Goal: Information Seeking & Learning: Learn about a topic

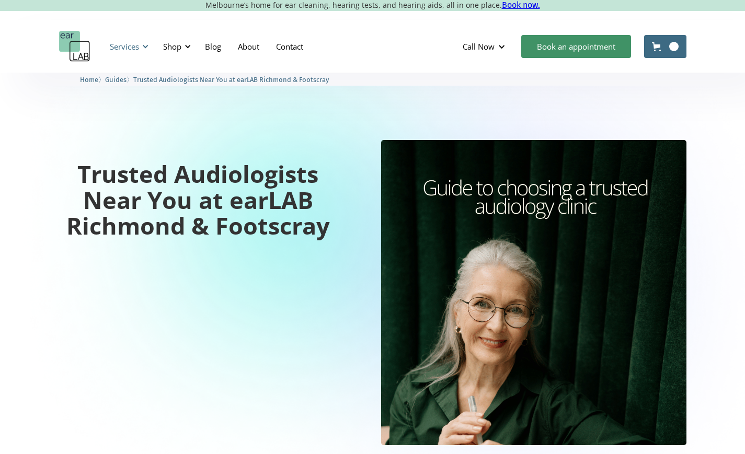
click at [141, 48] on div "Services" at bounding box center [127, 46] width 48 height 31
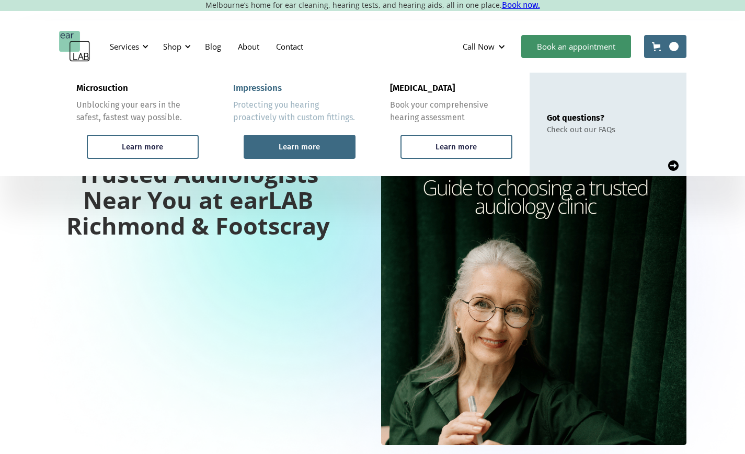
click at [274, 145] on div "Learn more" at bounding box center [299, 147] width 112 height 24
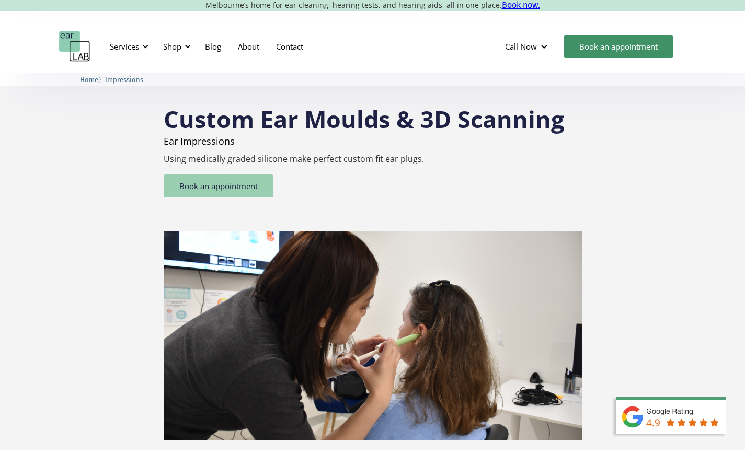
click at [212, 189] on link "Book an appointment" at bounding box center [219, 186] width 110 height 23
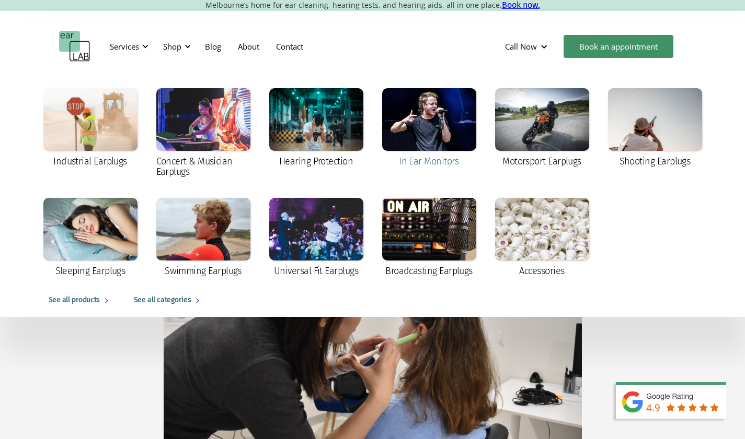
click at [427, 113] on div at bounding box center [429, 119] width 94 height 63
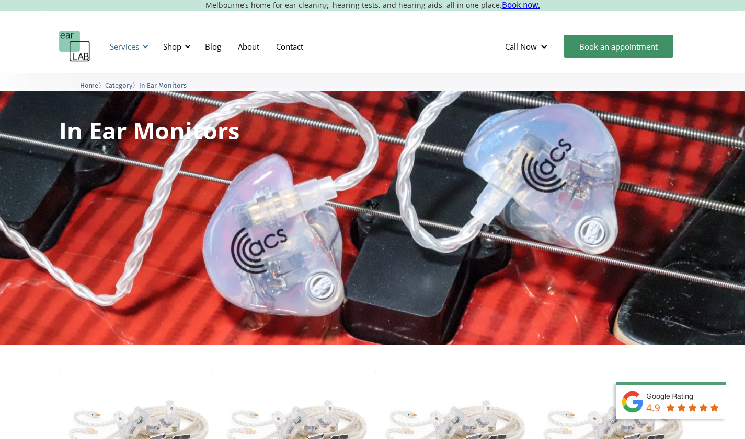
click at [137, 47] on div "Services" at bounding box center [124, 46] width 29 height 10
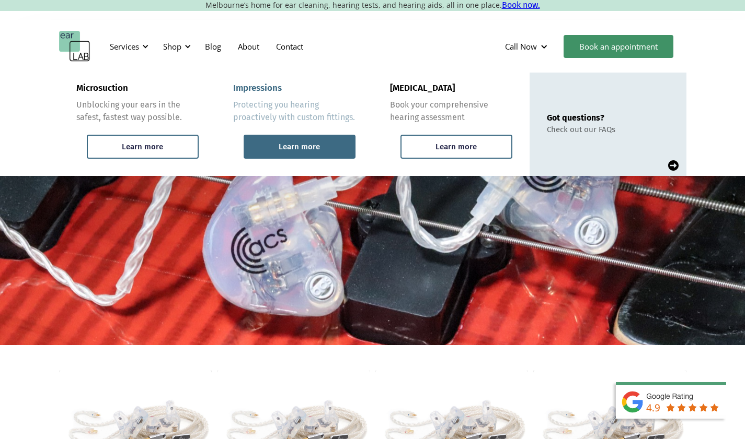
click at [303, 149] on div "Learn more" at bounding box center [298, 146] width 41 height 9
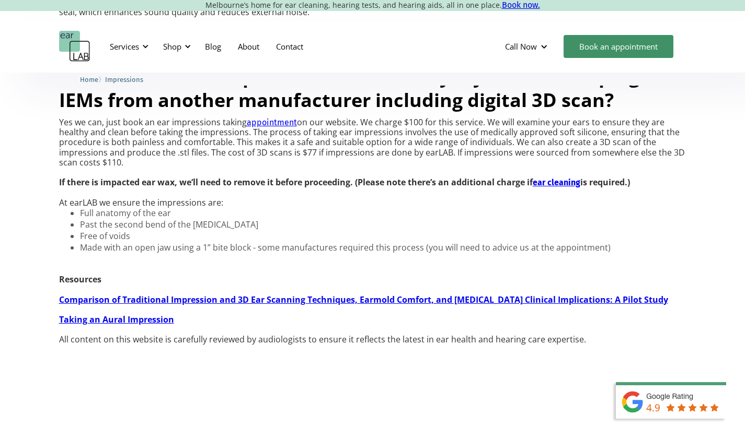
scroll to position [847, 0]
